Goal: Task Accomplishment & Management: Use online tool/utility

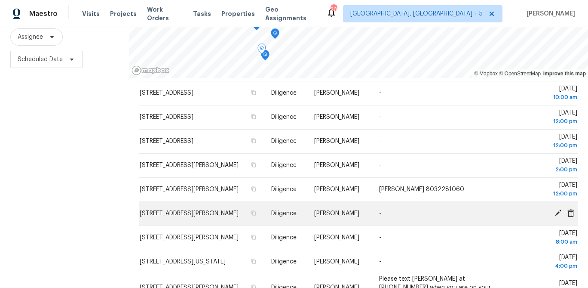
scroll to position [124, 0]
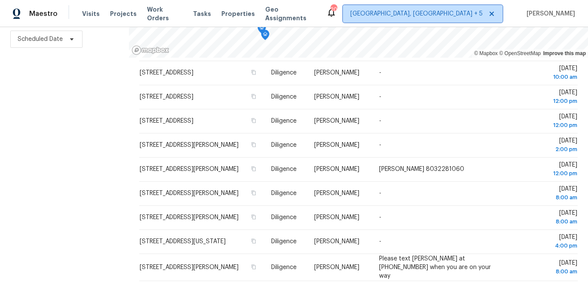
click at [455, 19] on span "[GEOGRAPHIC_DATA], [GEOGRAPHIC_DATA] + 5" at bounding box center [422, 13] width 159 height 17
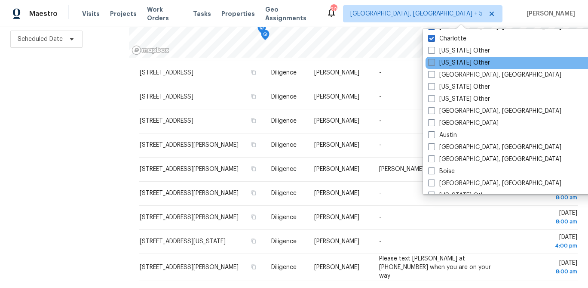
scroll to position [99, 0]
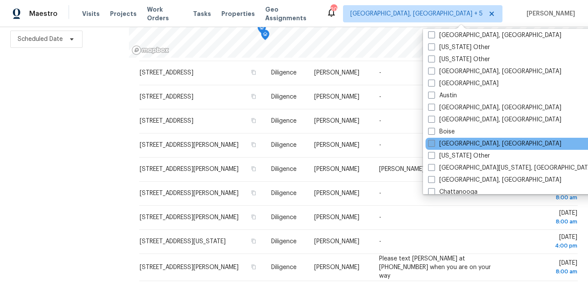
click at [443, 146] on label "[GEOGRAPHIC_DATA], [GEOGRAPHIC_DATA]" at bounding box center [494, 143] width 133 height 9
click at [434, 145] on input "[GEOGRAPHIC_DATA], [GEOGRAPHIC_DATA]" at bounding box center [431, 142] width 6 height 6
checkbox input "true"
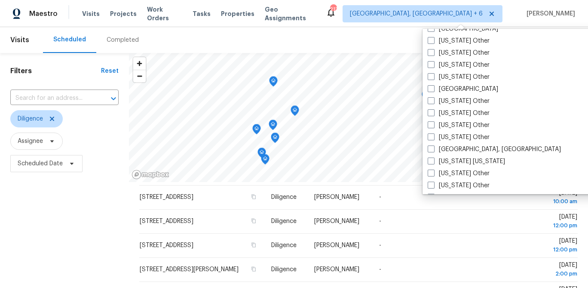
scroll to position [795, 0]
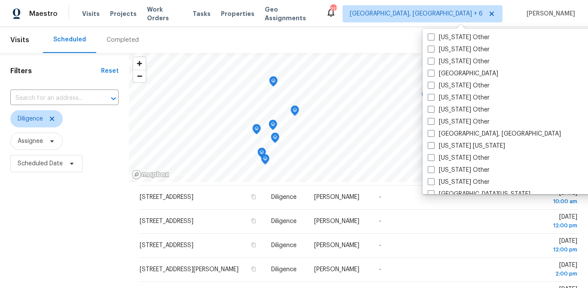
click at [443, 146] on label "[US_STATE] [US_STATE]" at bounding box center [466, 145] width 77 height 9
click at [433, 146] on input "[US_STATE] [US_STATE]" at bounding box center [431, 144] width 6 height 6
checkbox input "true"
click at [107, 224] on div "Filters Reset ​ Diligence Assignee Scheduled Date" at bounding box center [64, 232] width 129 height 359
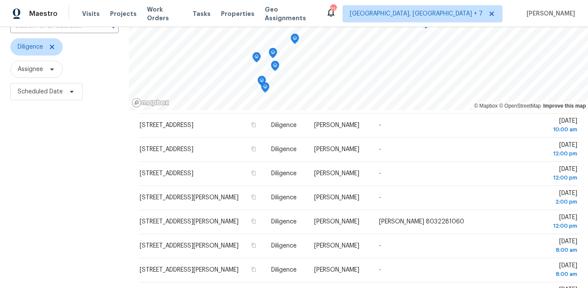
scroll to position [124, 0]
